Goal: Task Accomplishment & Management: Manage account settings

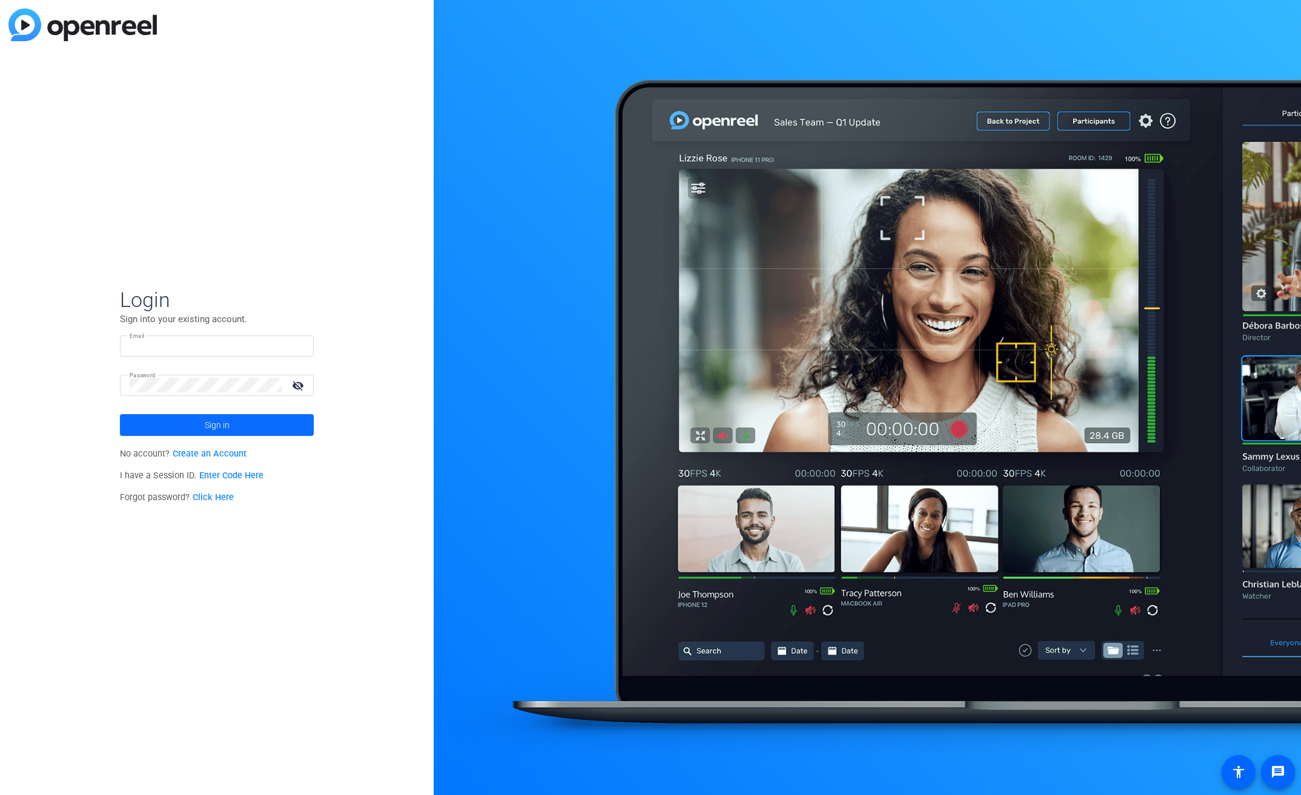
type input "[EMAIL_ADDRESS][PERSON_NAME][DOMAIN_NAME]"
click at [220, 424] on span "Sign in" at bounding box center [217, 425] width 25 height 30
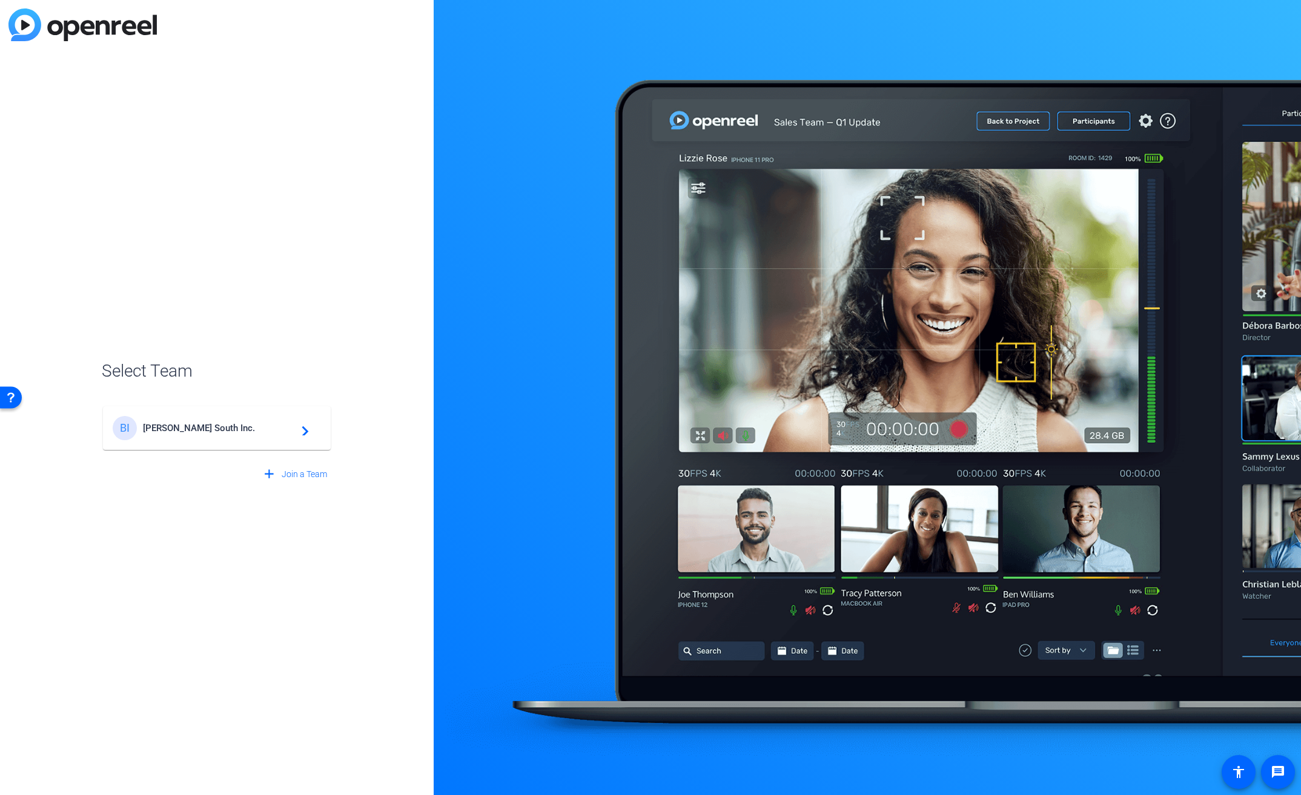
click at [220, 424] on span "[PERSON_NAME] South Inc." at bounding box center [218, 428] width 151 height 11
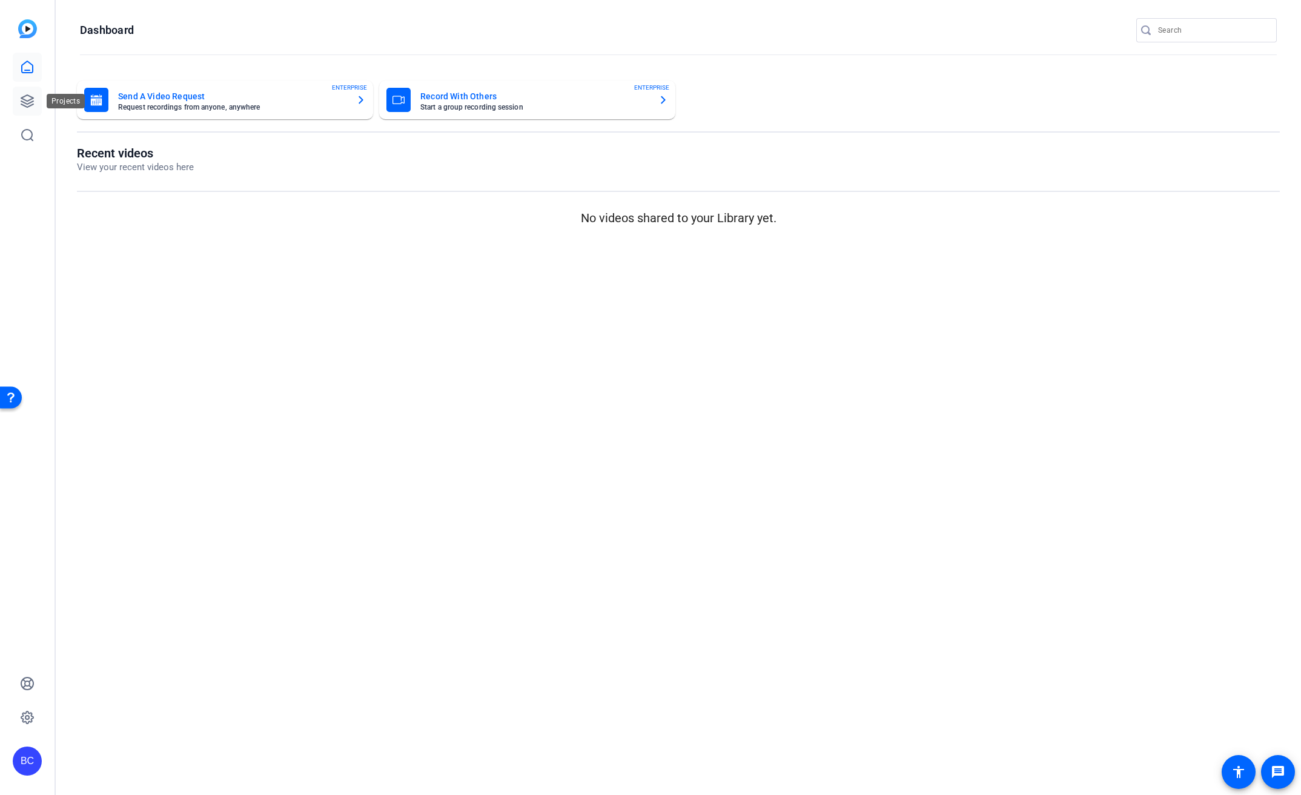
click at [33, 102] on icon at bounding box center [27, 101] width 15 height 15
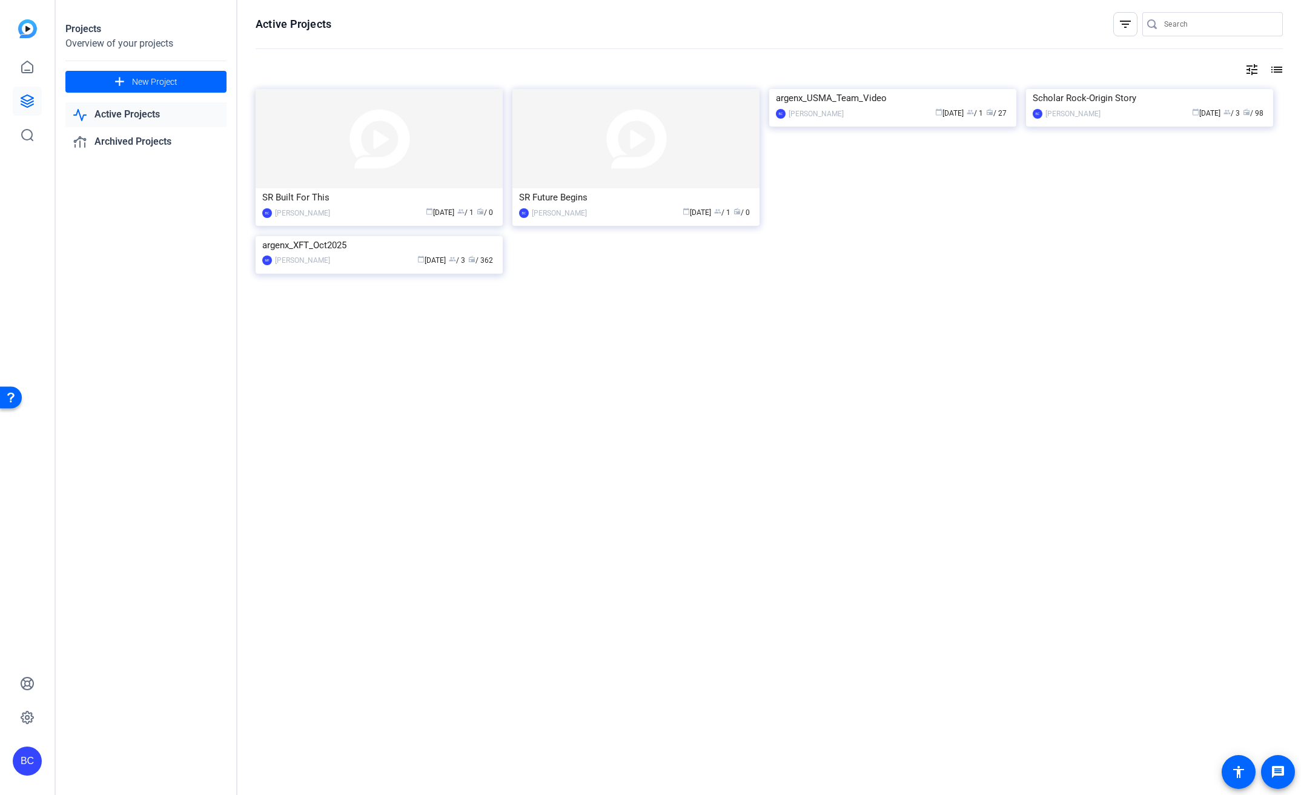
click at [22, 761] on div "BC" at bounding box center [27, 761] width 29 height 29
click at [162, 748] on mat-icon "logout" at bounding box center [160, 744] width 15 height 15
